Goal: Task Accomplishment & Management: Use online tool/utility

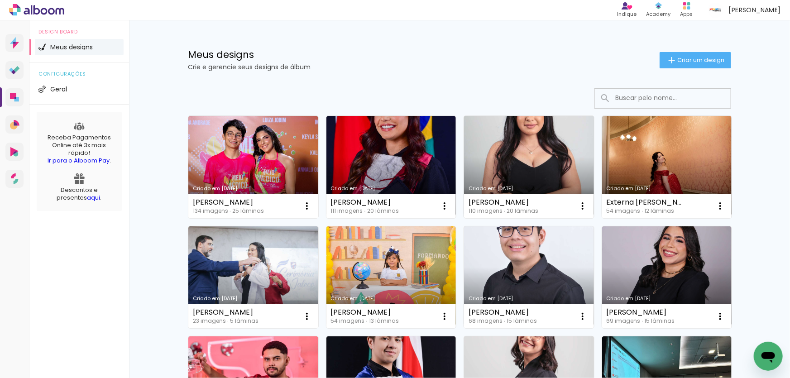
click at [530, 158] on link "Criado em [DATE]" at bounding box center [529, 167] width 130 height 102
